Goal: Task Accomplishment & Management: Manage account settings

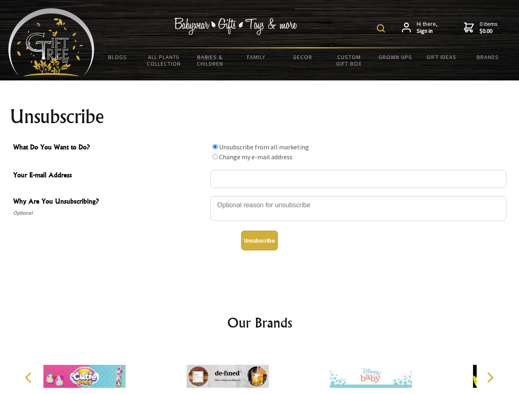
click at [382, 28] on img at bounding box center [381, 28] width 8 height 8
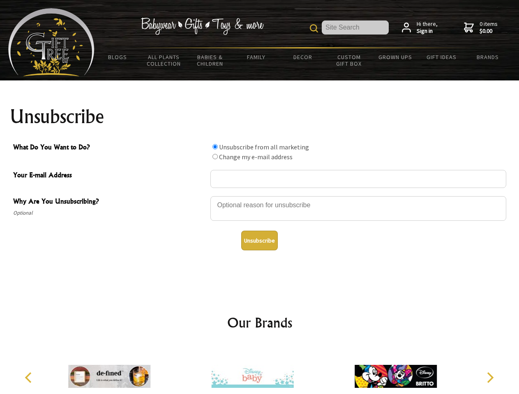
click at [260, 196] on div at bounding box center [358, 210] width 296 height 29
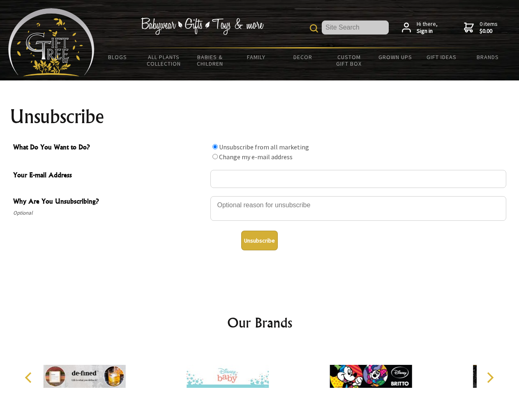
click at [215, 147] on input "What Do You Want to Do?" at bounding box center [214, 146] width 5 height 5
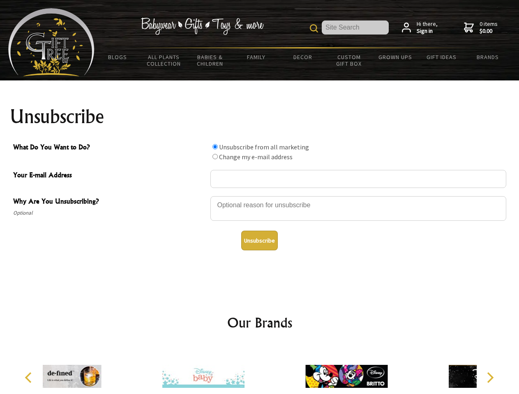
click at [215, 157] on input "What Do You Want to Do?" at bounding box center [214, 156] width 5 height 5
radio input "true"
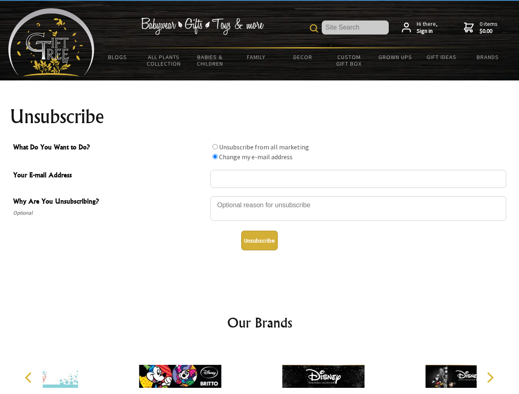
click at [259, 241] on button "Unsubscribe" at bounding box center [259, 241] width 37 height 20
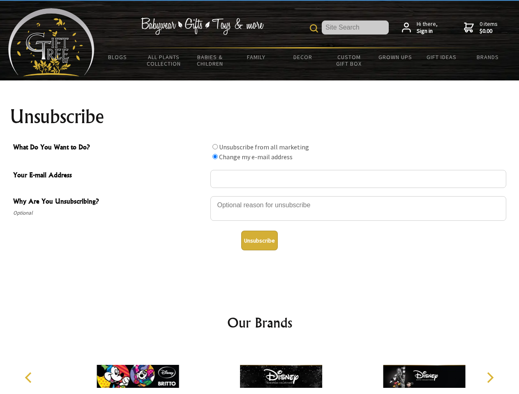
click at [260, 370] on div at bounding box center [260, 378] width 434 height 64
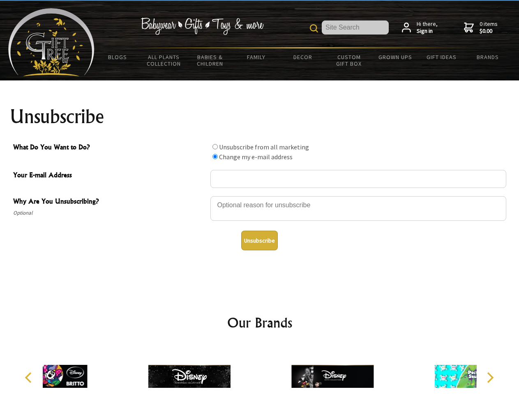
click at [30, 378] on icon "Previous" at bounding box center [29, 378] width 11 height 11
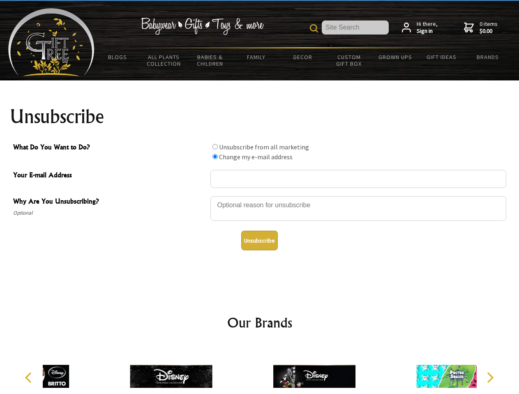
click at [490, 378] on icon "Next" at bounding box center [489, 378] width 11 height 11
